Goal: Information Seeking & Learning: Learn about a topic

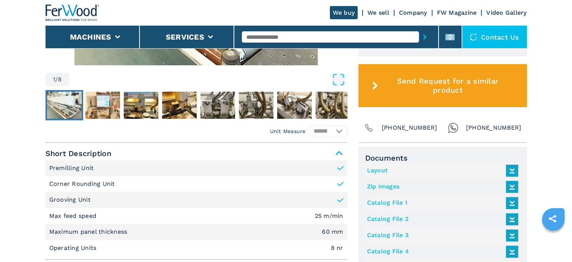
scroll to position [263, 0]
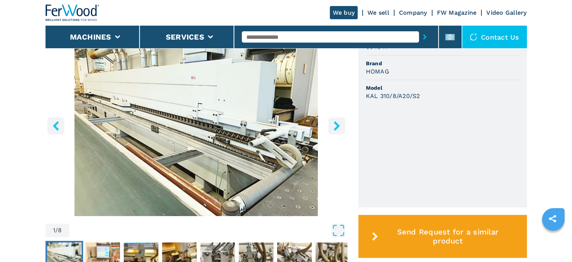
click at [137, 112] on img "Go to Slide 1" at bounding box center [197, 124] width 302 height 183
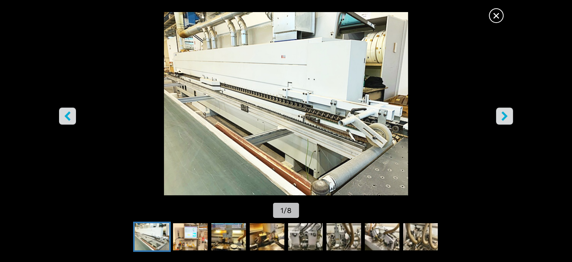
click at [507, 117] on icon "right-button" at bounding box center [505, 115] width 6 height 9
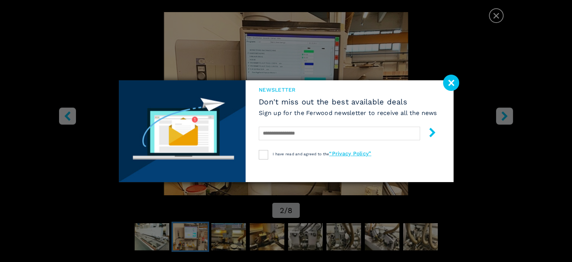
click at [506, 117] on div "newsletter Don't miss out the best available deals Sign up for the Ferwood news…" at bounding box center [286, 131] width 572 height 262
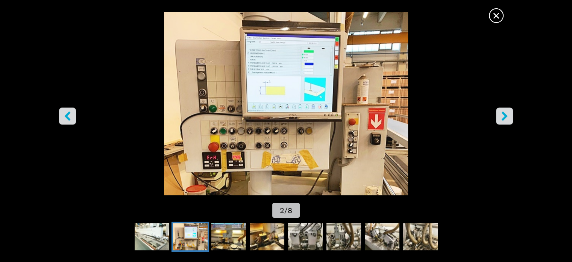
click at [508, 116] on icon "right-button" at bounding box center [504, 115] width 9 height 9
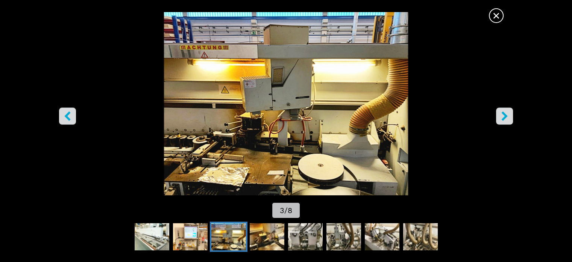
click at [508, 116] on icon "right-button" at bounding box center [504, 115] width 9 height 9
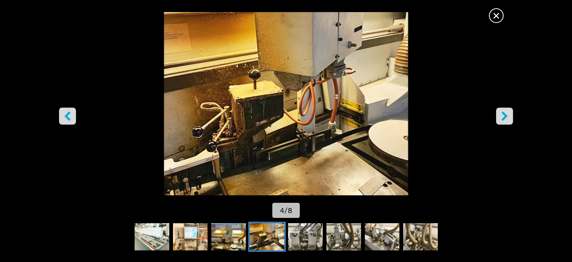
click at [508, 116] on icon "right-button" at bounding box center [504, 115] width 9 height 9
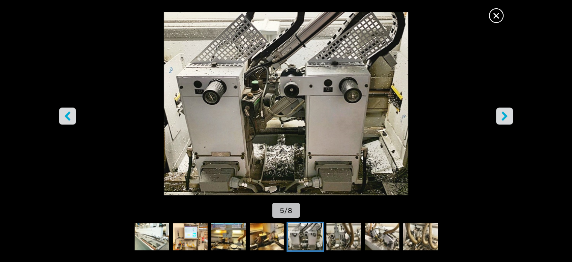
click at [508, 116] on icon "right-button" at bounding box center [504, 115] width 9 height 9
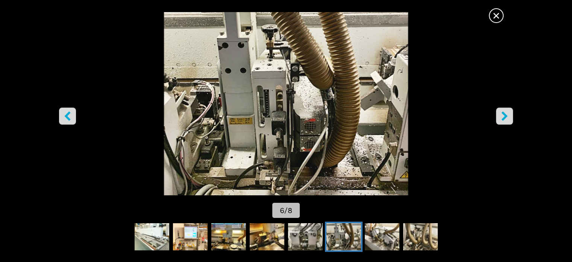
click at [71, 117] on icon "left-button" at bounding box center [67, 115] width 9 height 9
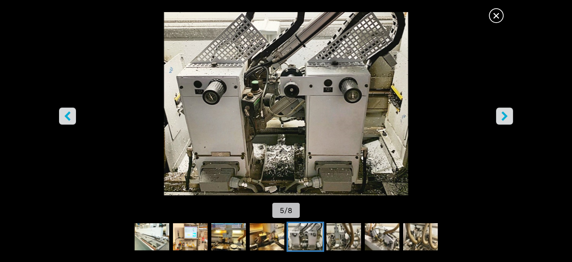
click at [71, 117] on icon "left-button" at bounding box center [67, 115] width 9 height 9
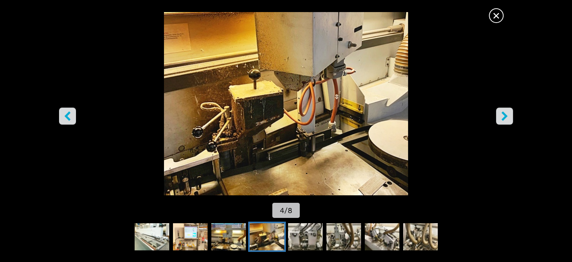
click at [71, 117] on icon "left-button" at bounding box center [67, 115] width 9 height 9
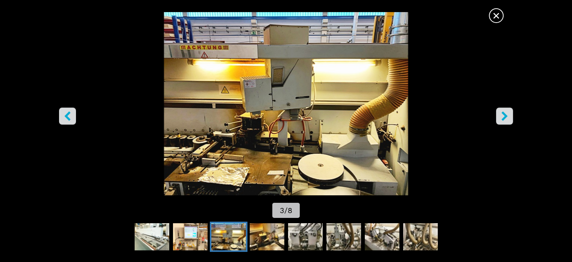
click at [71, 117] on icon "left-button" at bounding box center [67, 115] width 9 height 9
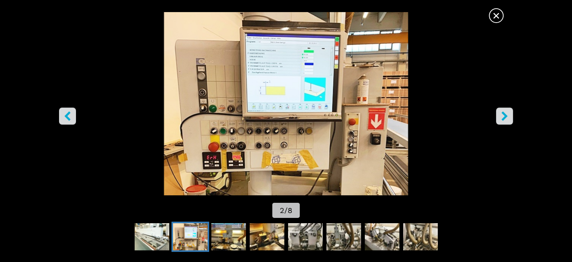
click at [71, 117] on icon "left-button" at bounding box center [67, 115] width 9 height 9
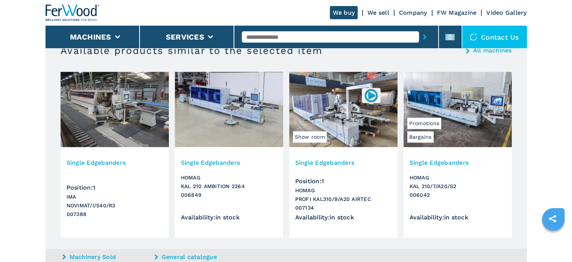
scroll to position [1015, 0]
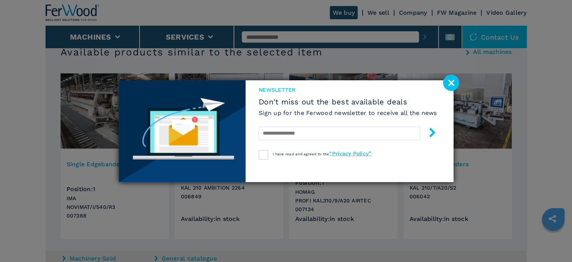
click at [449, 84] on image at bounding box center [451, 83] width 16 height 16
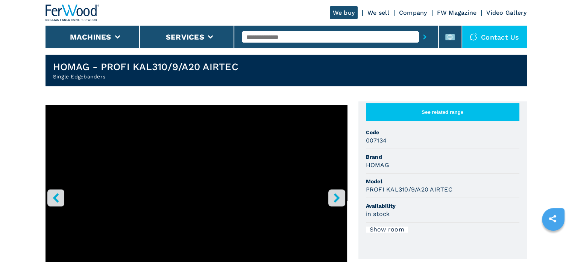
scroll to position [0, 0]
